Goal: Task Accomplishment & Management: Manage account settings

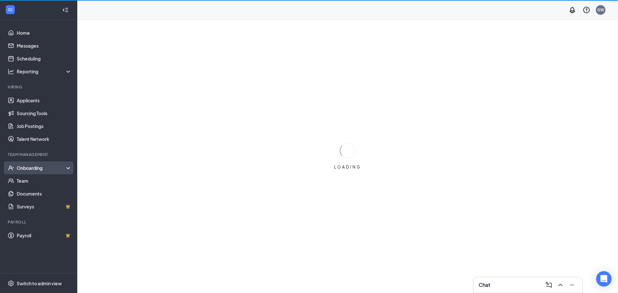
click at [40, 171] on div "Onboarding" at bounding box center [42, 168] width 50 height 6
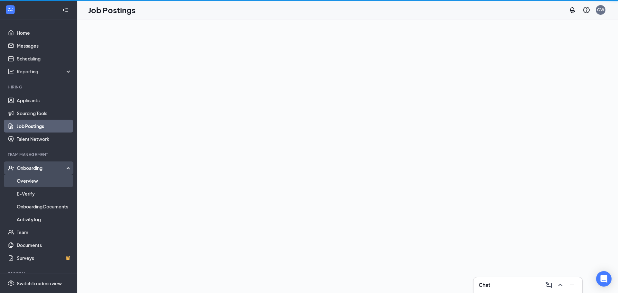
click at [43, 181] on link "Overview" at bounding box center [44, 181] width 55 height 13
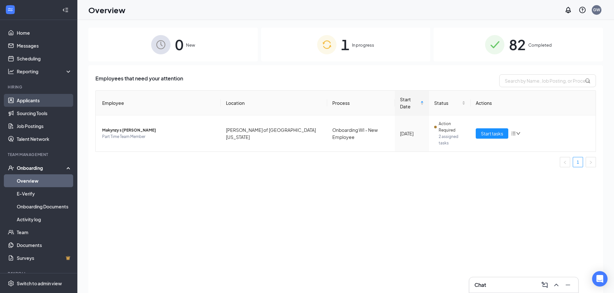
click at [39, 98] on link "Applicants" at bounding box center [44, 100] width 55 height 13
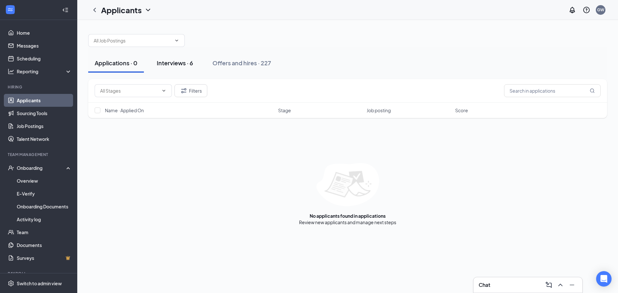
click at [168, 63] on div "Interviews · 6" at bounding box center [175, 63] width 36 height 8
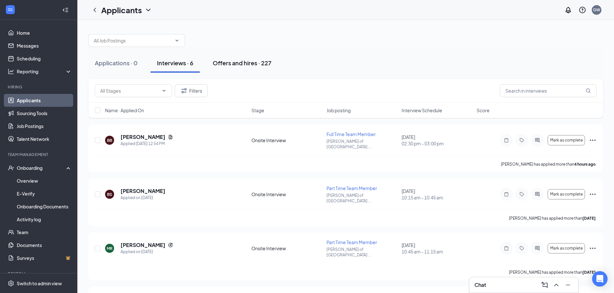
click at [249, 64] on div "Offers and hires · 227" at bounding box center [242, 63] width 59 height 8
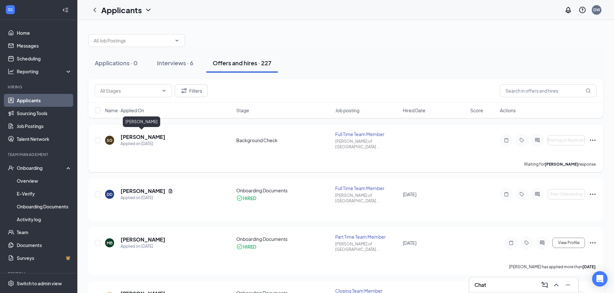
click at [152, 134] on h5 "[PERSON_NAME]" at bounding box center [142, 137] width 45 height 7
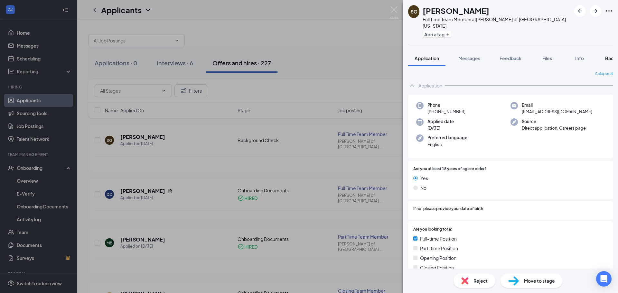
click at [609, 55] on span "Background" at bounding box center [619, 58] width 26 height 6
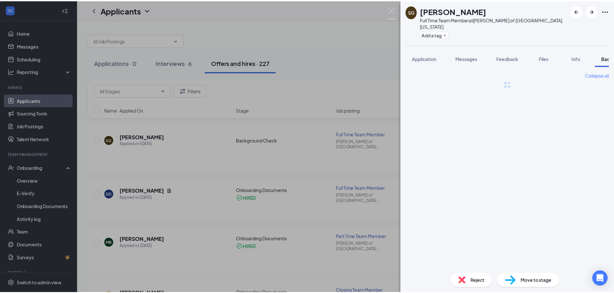
scroll to position [0, 26]
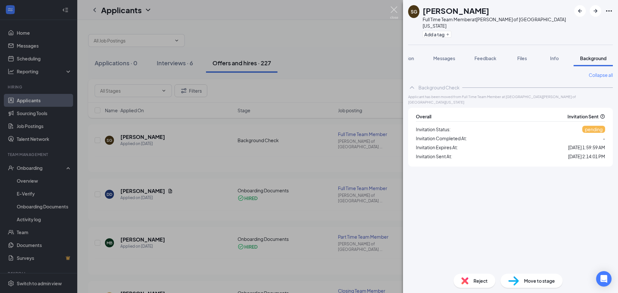
click at [395, 8] on img at bounding box center [394, 12] width 8 height 13
